Goal: Book appointment/travel/reservation

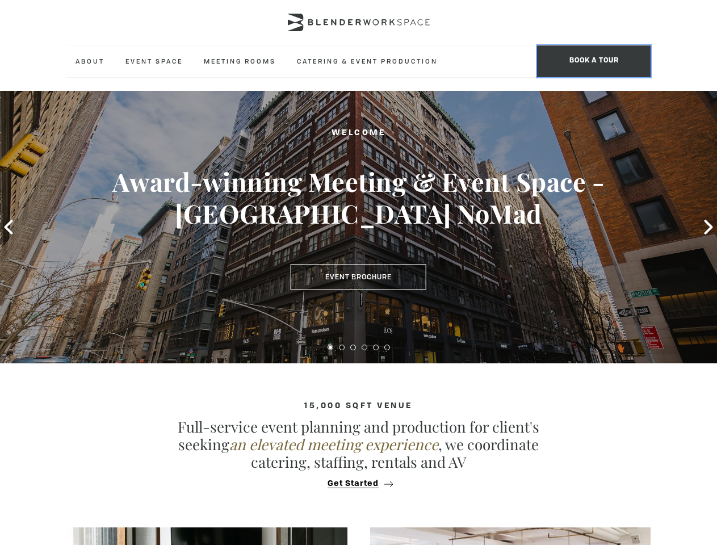
click at [593, 61] on span "BOOK A TOUR" at bounding box center [593, 61] width 113 height 32
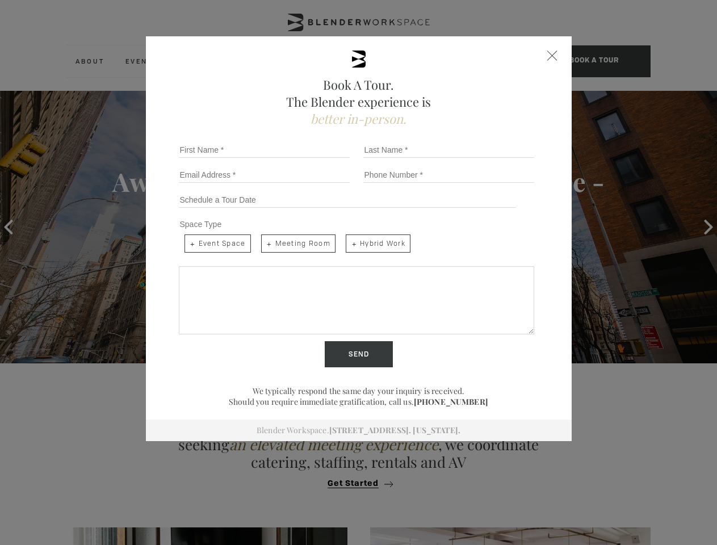
click at [9, 227] on div "Book A Tour. The Blender experience is better in-person. Team Size 1 2 3 4 5 6 …" at bounding box center [358, 272] width 717 height 545
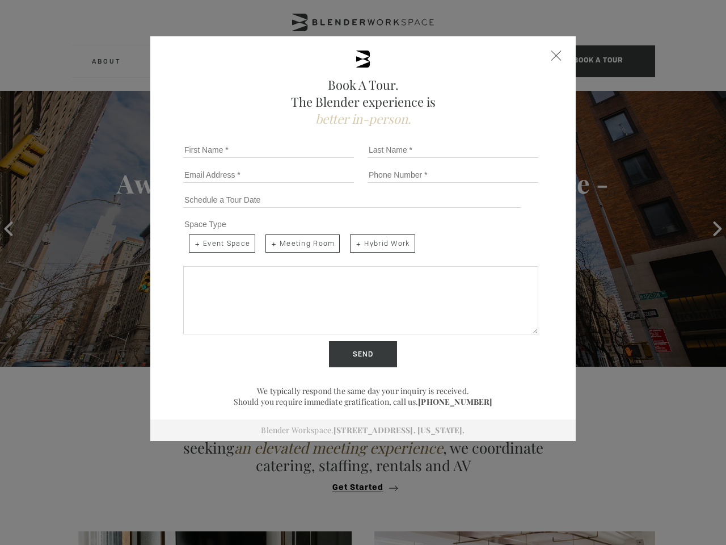
click at [330, 347] on div "Send" at bounding box center [363, 354] width 369 height 26
click at [342, 347] on input "Send" at bounding box center [363, 354] width 68 height 26
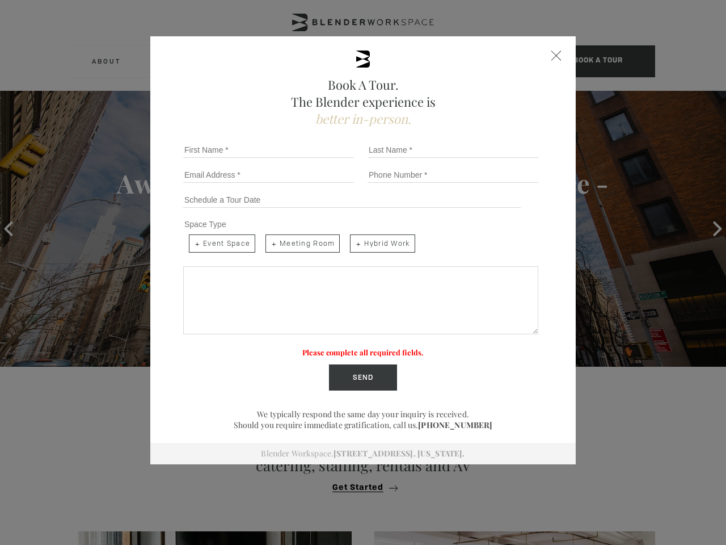
click at [353, 347] on label "Please complete all required fields." at bounding box center [362, 352] width 121 height 10
click at [364, 347] on label "Please complete all required fields." at bounding box center [362, 352] width 121 height 10
click at [376, 347] on label "Please complete all required fields." at bounding box center [362, 352] width 121 height 10
click at [387, 347] on label "Please complete all required fields." at bounding box center [362, 352] width 121 height 10
click at [358, 483] on div "Book A Tour. The Blender experience is better in-person. Team Size 1 2 3 4 5 6 …" at bounding box center [363, 272] width 726 height 545
